Goal: Transaction & Acquisition: Purchase product/service

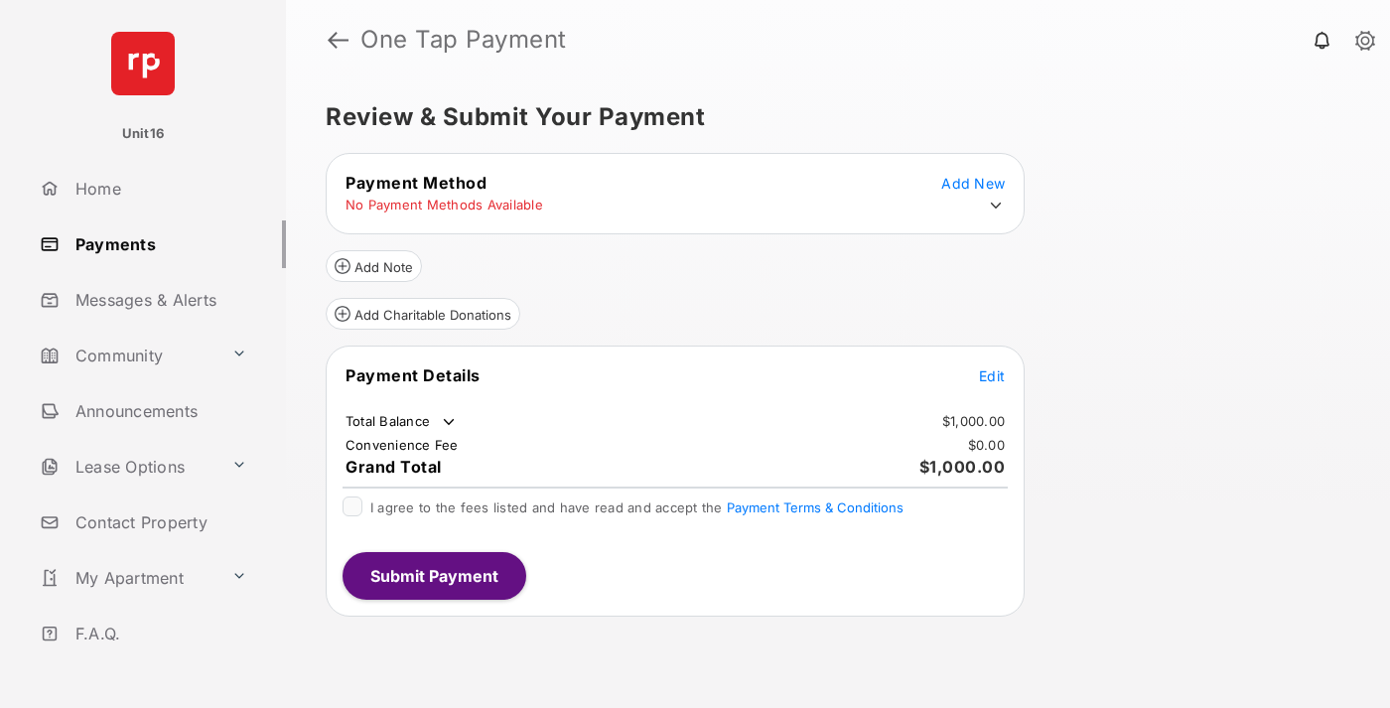
click at [992, 375] on span "Edit" at bounding box center [992, 375] width 26 height 17
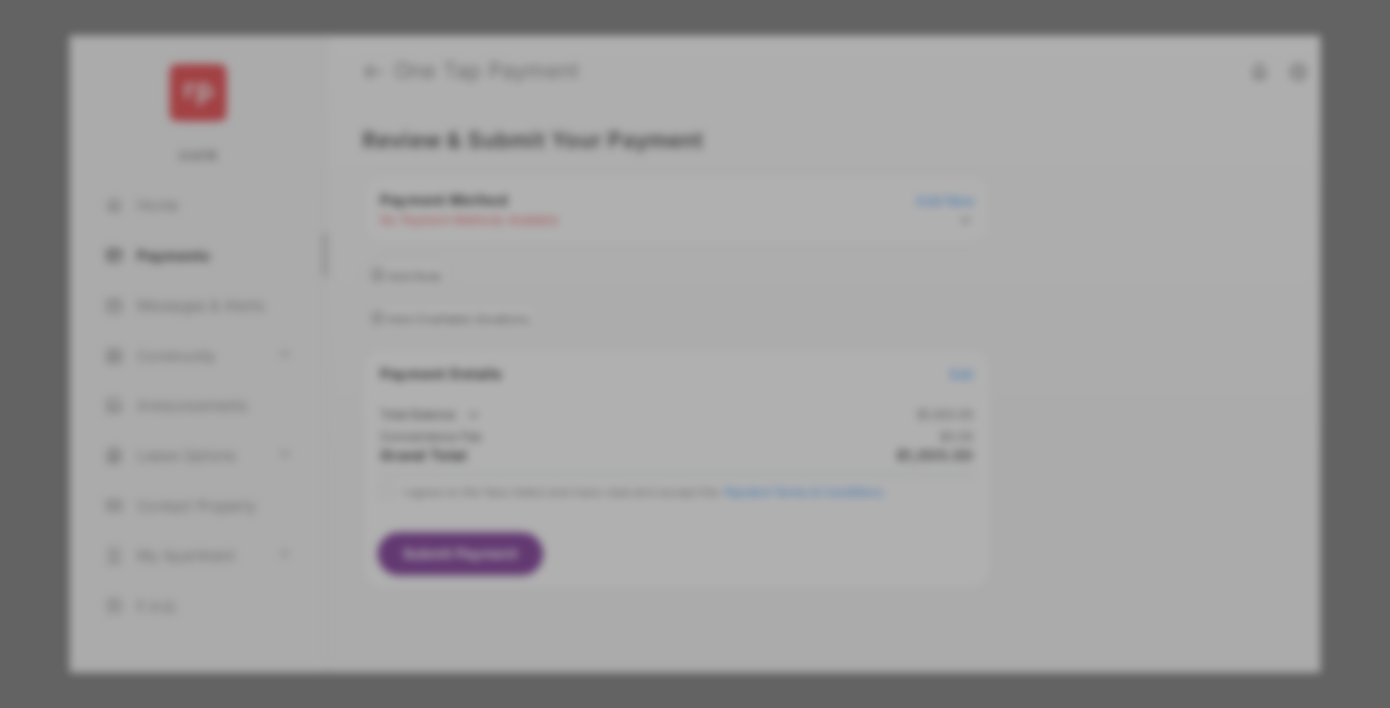
click at [658, 385] on div "Other Amount" at bounding box center [658, 399] width 322 height 34
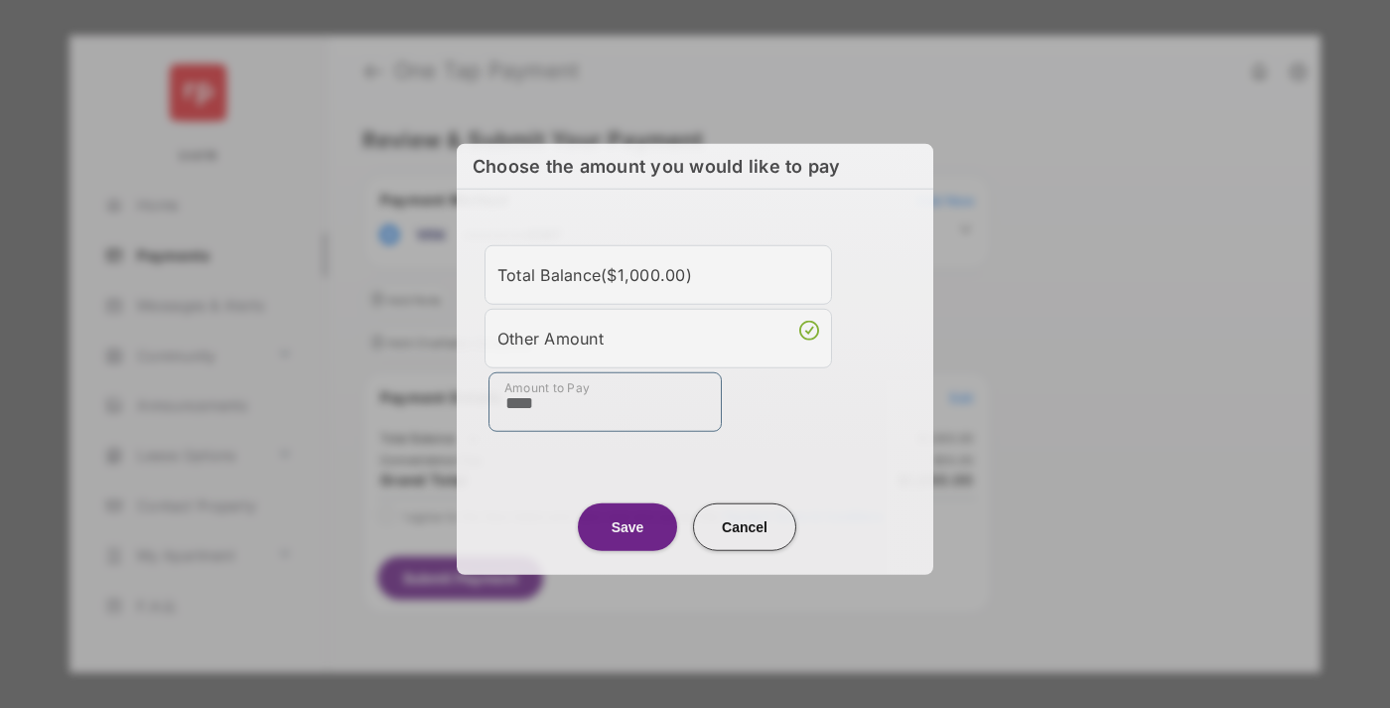
type input "****"
click at [628, 523] on button "Save" at bounding box center [627, 526] width 99 height 48
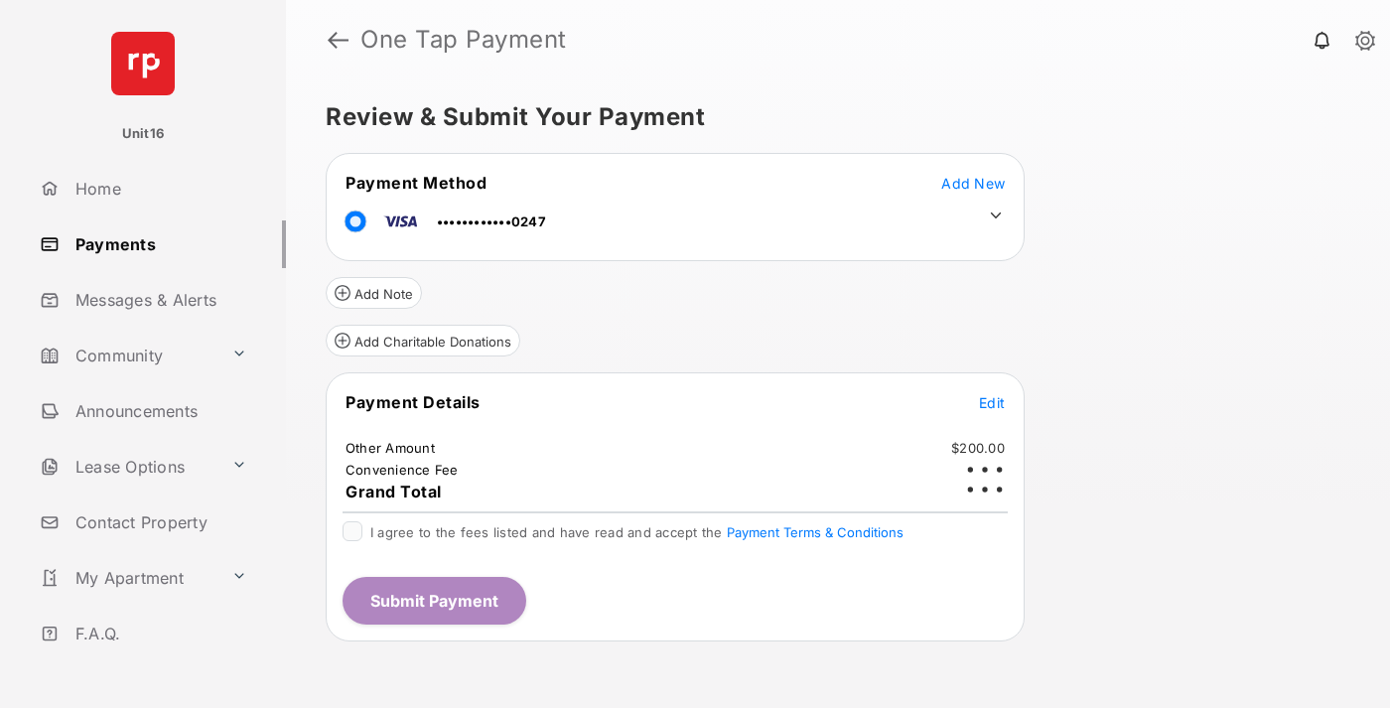
click at [996, 215] on icon at bounding box center [996, 216] width 18 height 18
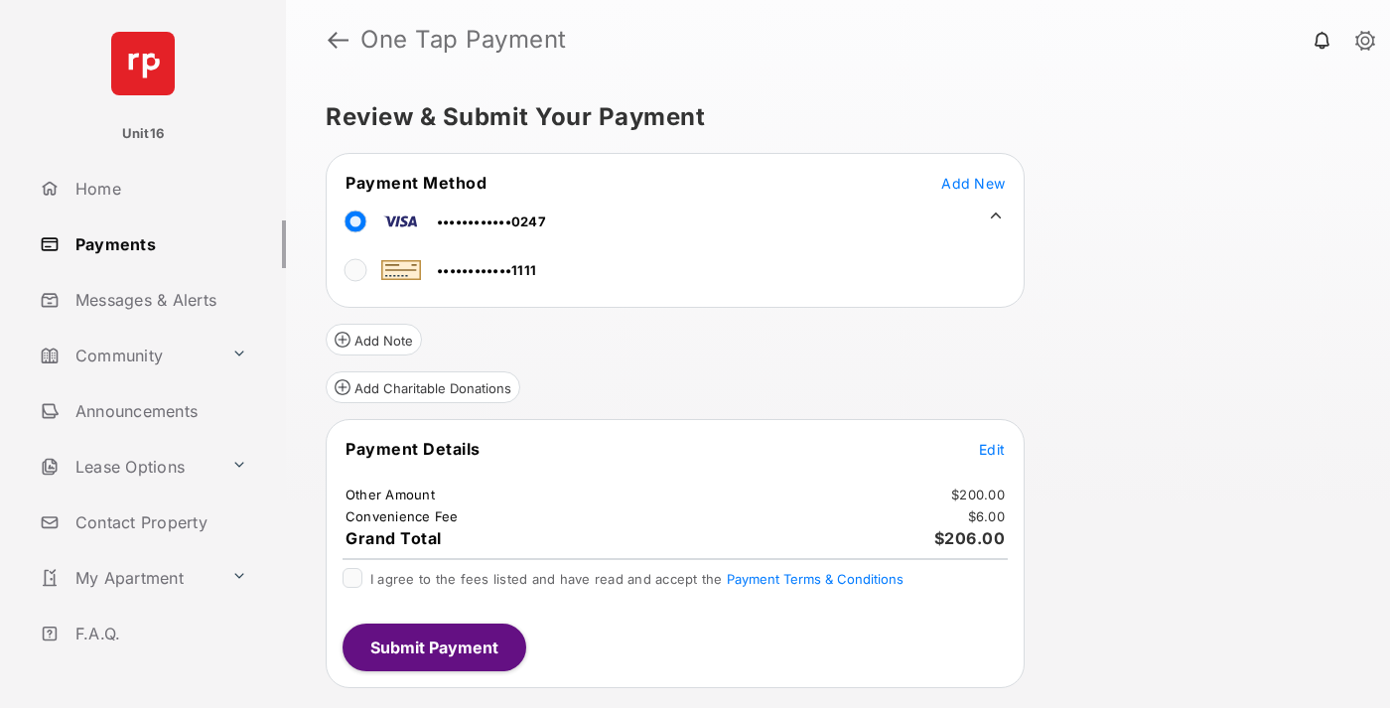
click at [992, 449] on span "Edit" at bounding box center [992, 449] width 26 height 17
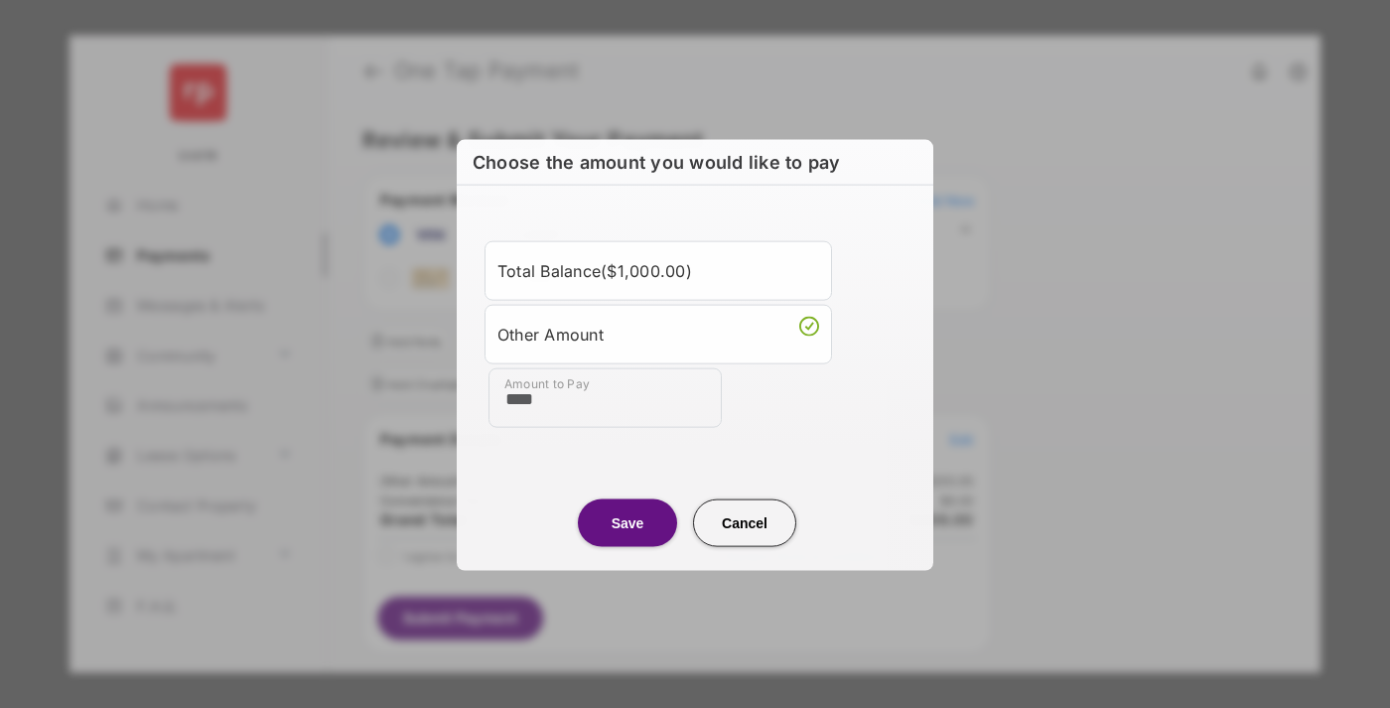
click at [628, 521] on button "Save" at bounding box center [627, 522] width 99 height 48
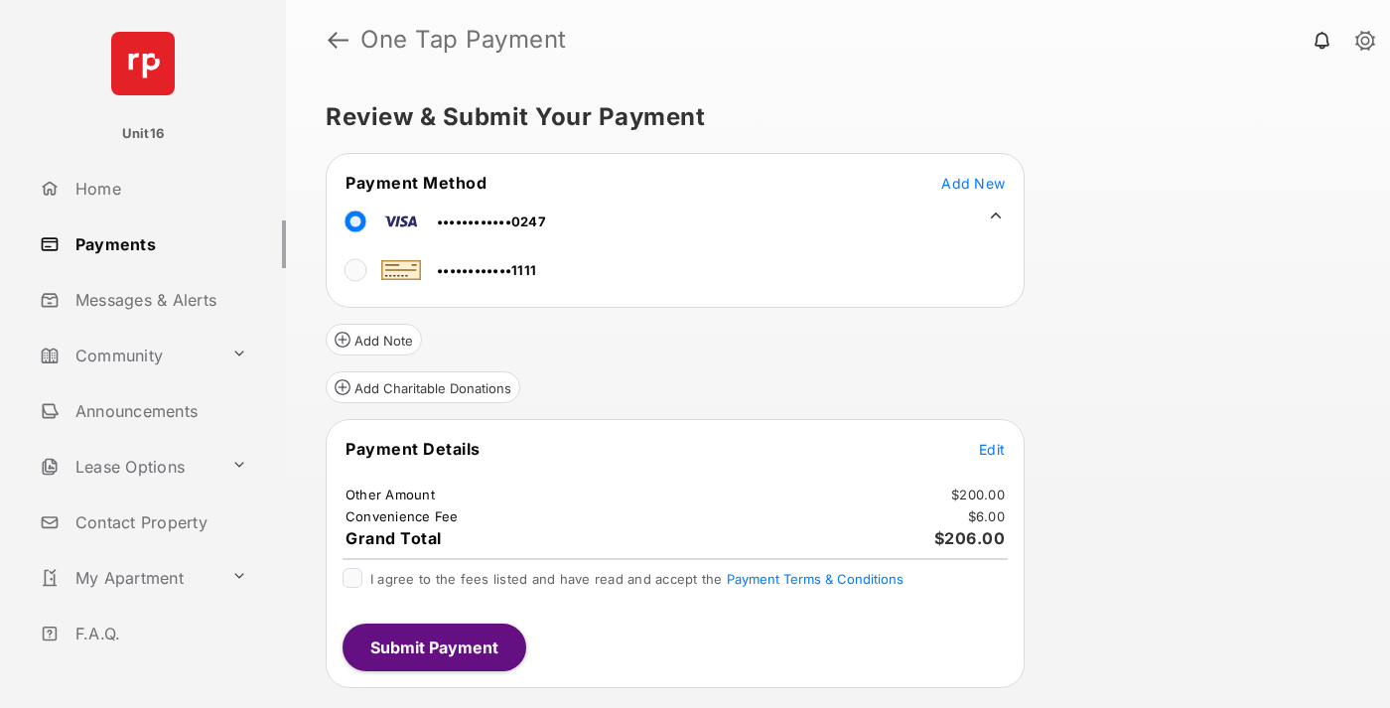
click at [433, 646] on button "Submit Payment" at bounding box center [435, 648] width 184 height 48
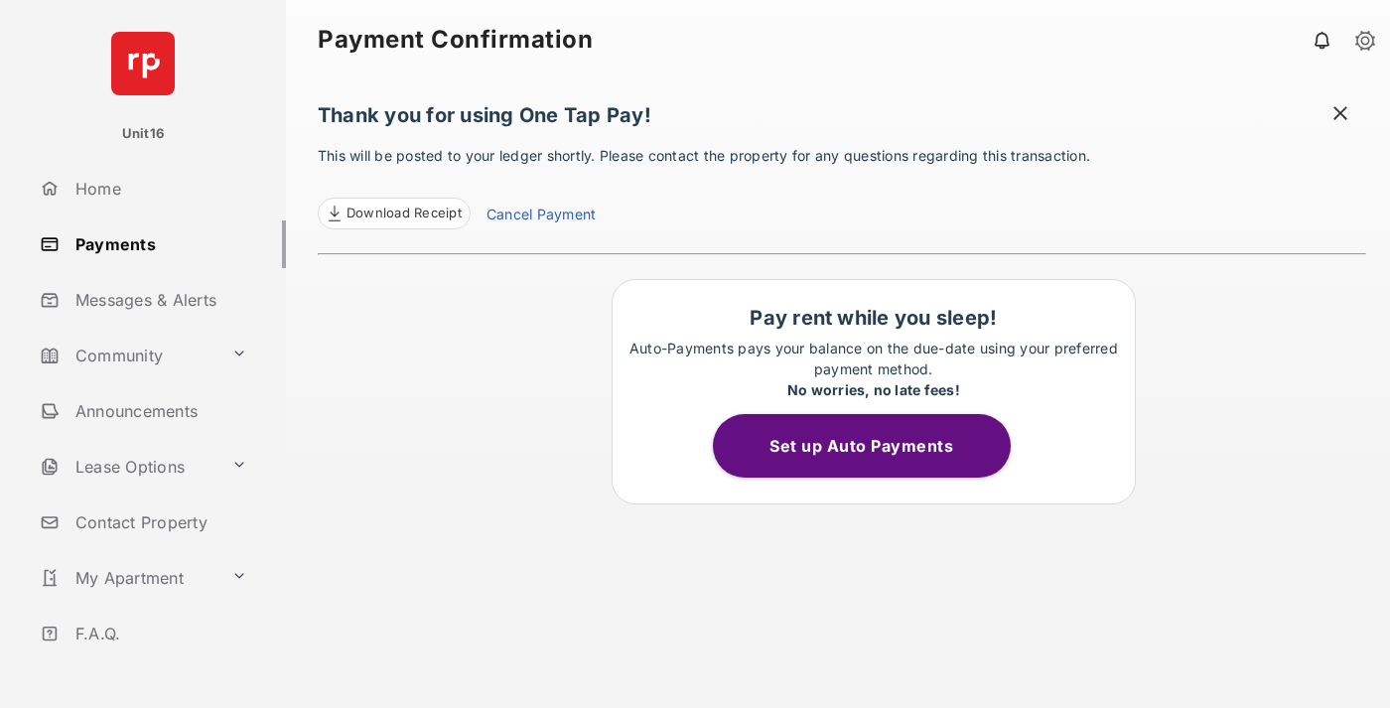
click at [540, 216] on link "Cancel Payment" at bounding box center [541, 217] width 109 height 26
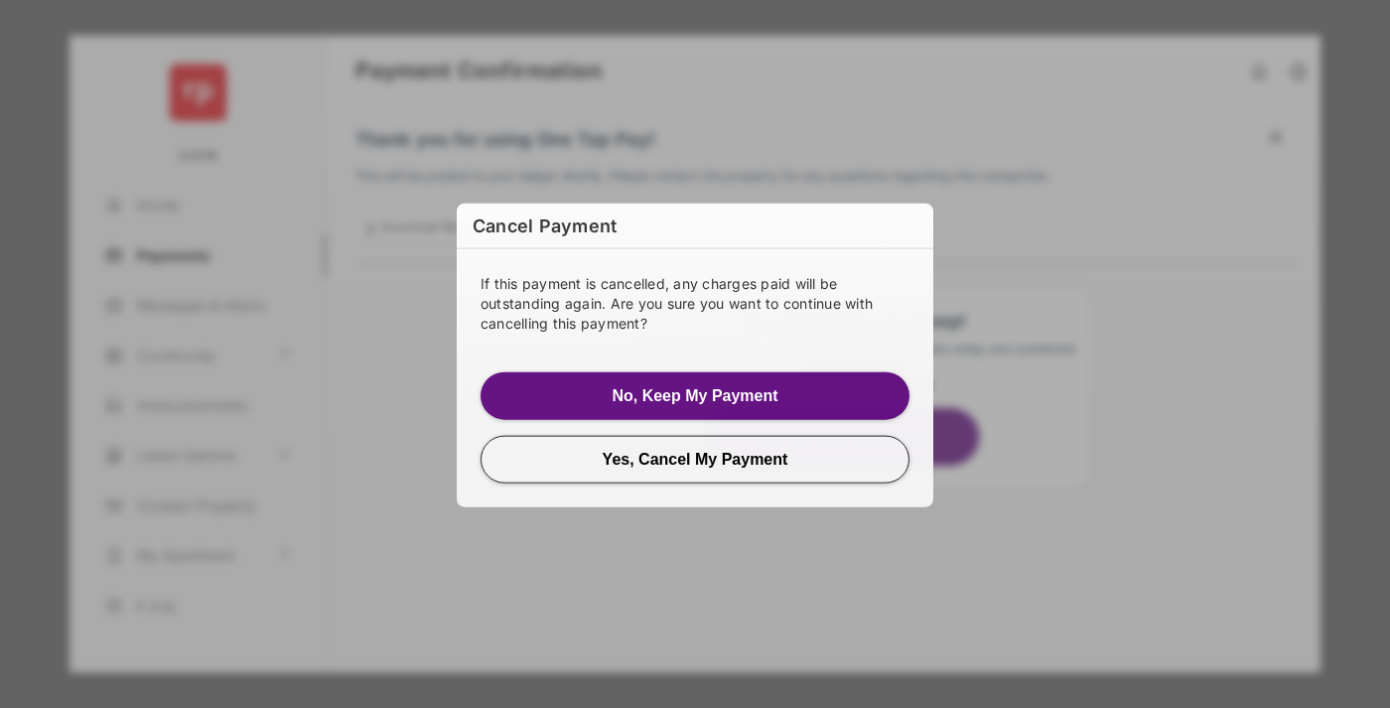
click at [695, 458] on button "Yes, Cancel My Payment" at bounding box center [695, 459] width 429 height 48
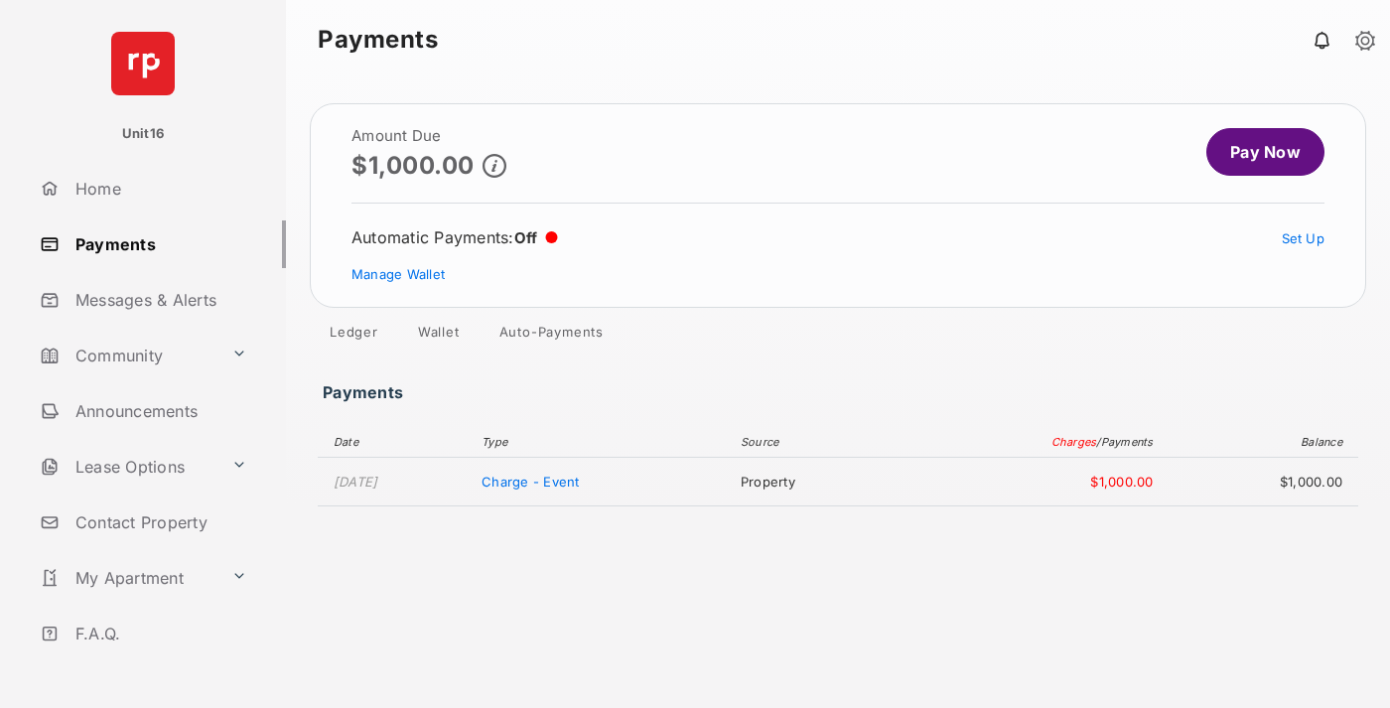
click at [398, 274] on link "Manage Wallet" at bounding box center [397, 274] width 93 height 16
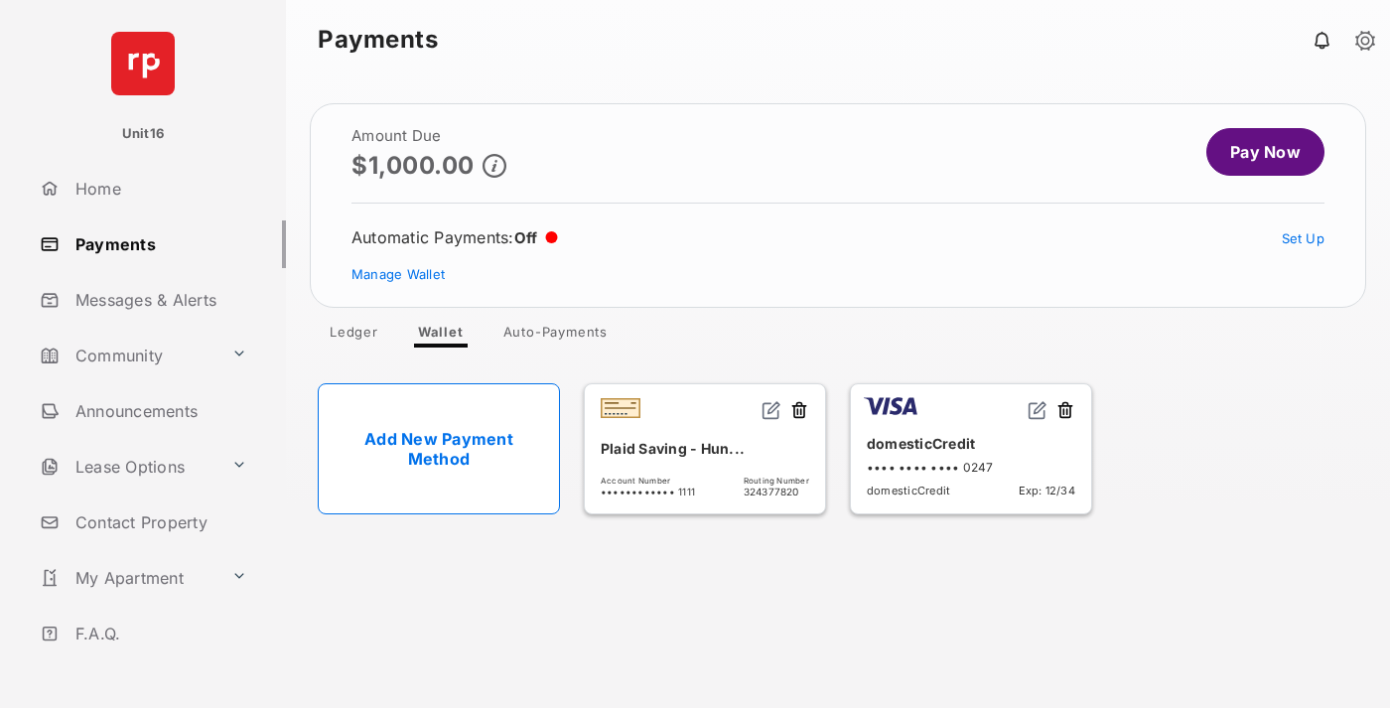
click at [1065, 411] on button at bounding box center [1065, 411] width 20 height 23
